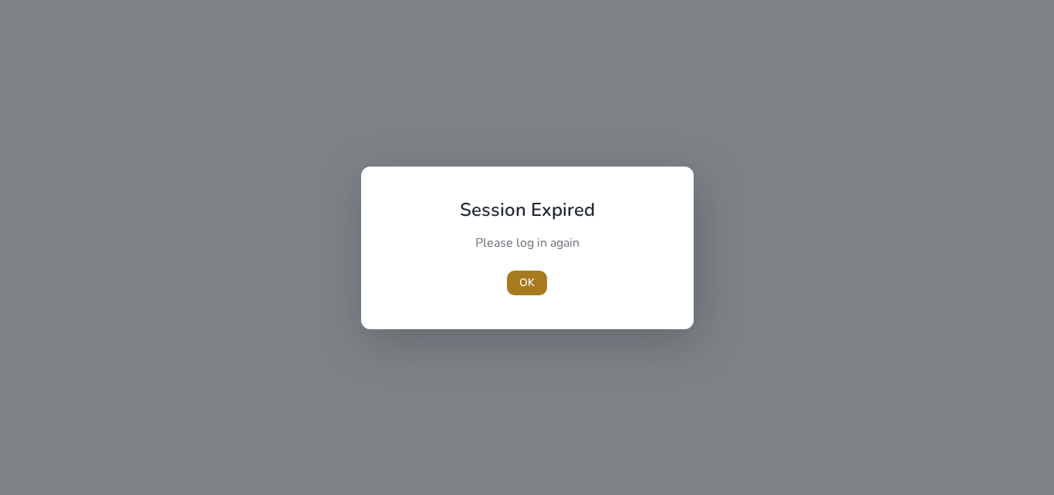
click at [521, 273] on span "button" at bounding box center [527, 283] width 40 height 37
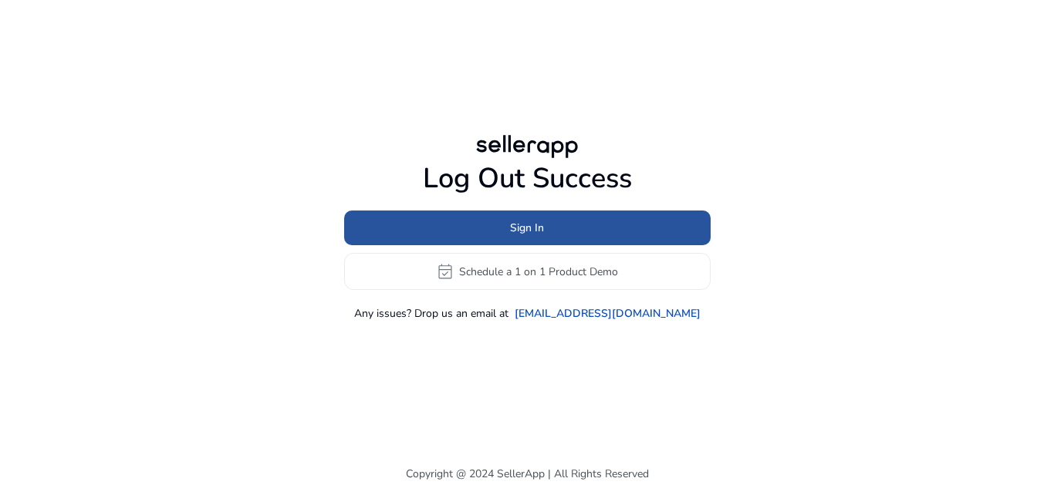
click at [526, 229] on span "Sign In" at bounding box center [527, 228] width 34 height 16
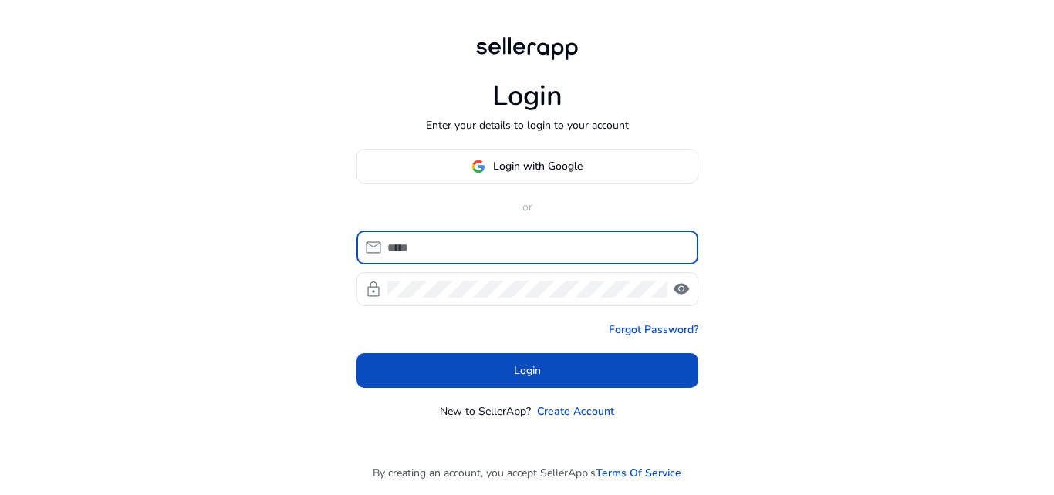
type input "**********"
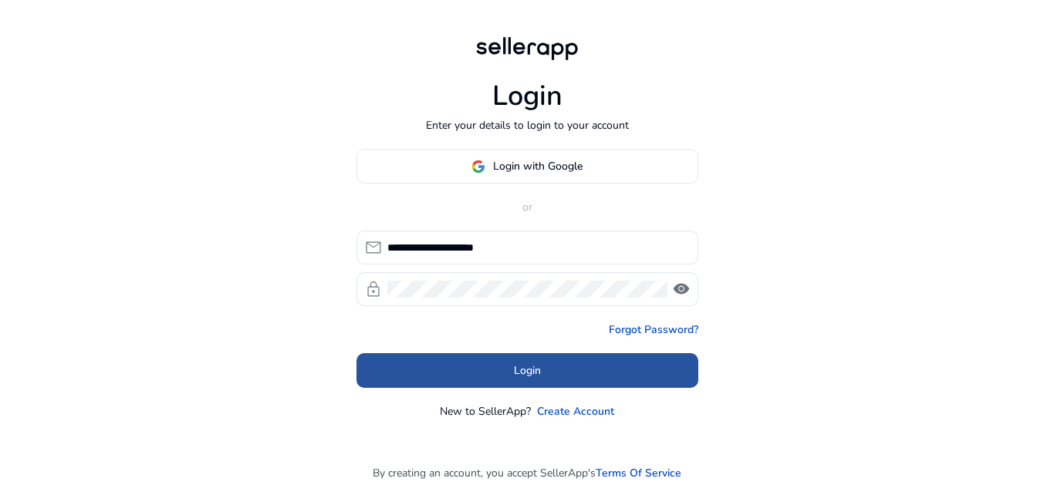
click at [543, 372] on span at bounding box center [527, 371] width 342 height 37
